Goal: Task Accomplishment & Management: Manage account settings

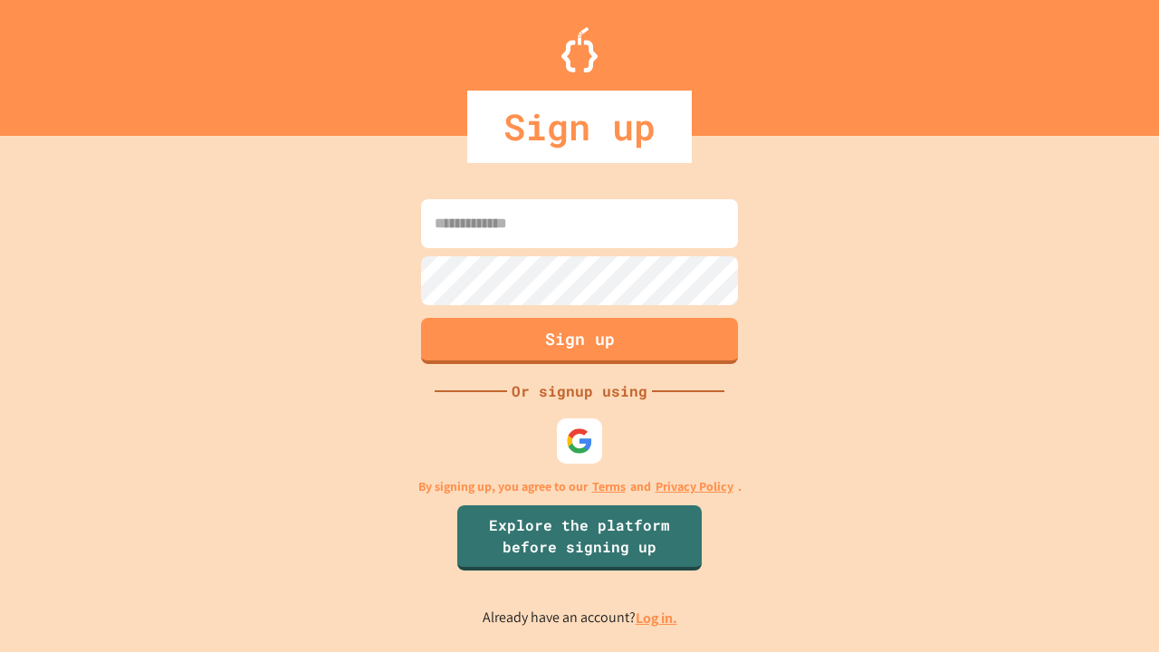
click at [657, 617] on link "Log in." at bounding box center [657, 617] width 42 height 19
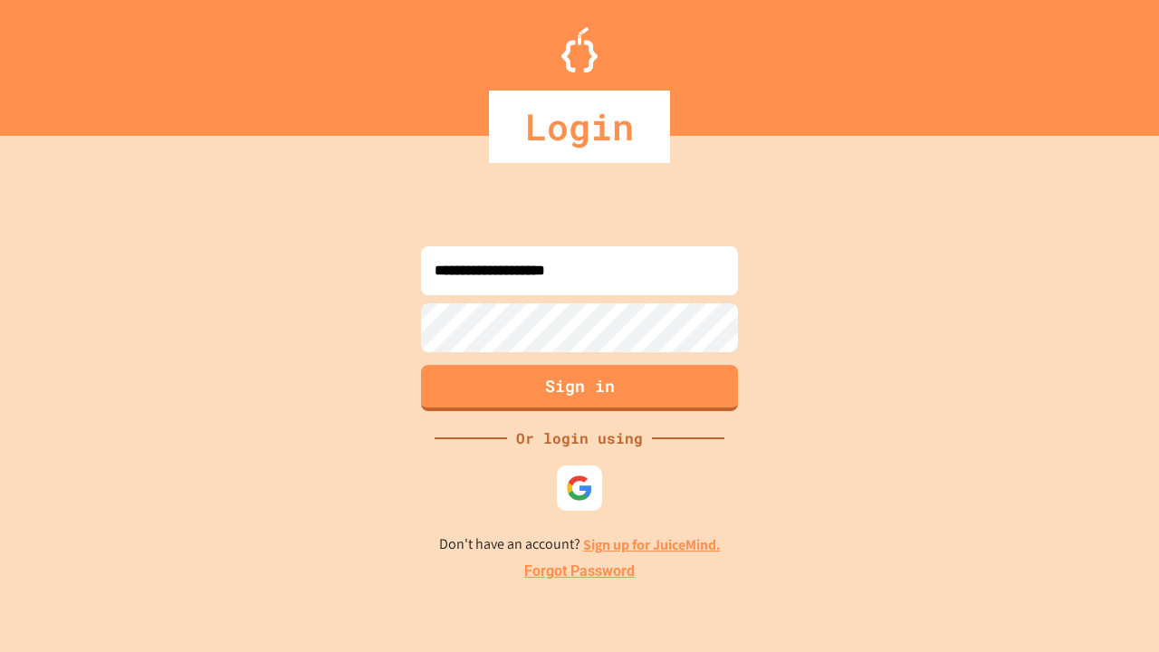
type input "**********"
